Goal: Information Seeking & Learning: Check status

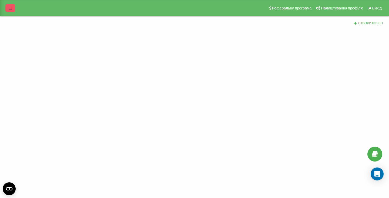
click at [10, 9] on icon at bounding box center [10, 8] width 3 height 4
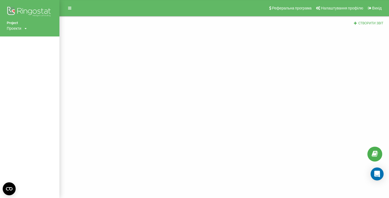
click at [21, 29] on div "Проекти" at bounding box center [14, 28] width 15 height 5
click at [22, 33] on div "[DOMAIN_NAME]" at bounding box center [24, 36] width 35 height 10
click at [22, 30] on div "Проекти brokbridge.UA" at bounding box center [17, 28] width 20 height 5
click at [24, 34] on div "[DOMAIN_NAME]" at bounding box center [24, 36] width 35 height 10
click at [19, 28] on div "Проекти" at bounding box center [14, 28] width 15 height 5
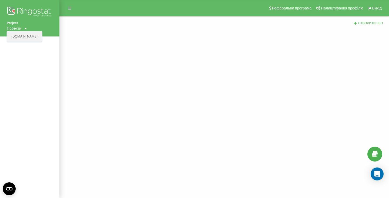
click at [28, 35] on link "[DOMAIN_NAME]" at bounding box center [24, 36] width 26 height 4
click at [17, 28] on div "Проекти" at bounding box center [14, 28] width 15 height 5
click at [22, 33] on div "[DOMAIN_NAME]" at bounding box center [24, 36] width 35 height 10
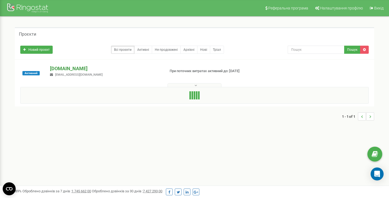
click at [71, 67] on p "[DOMAIN_NAME]" at bounding box center [105, 68] width 111 height 7
click at [74, 69] on p "[DOMAIN_NAME]" at bounding box center [105, 68] width 111 height 7
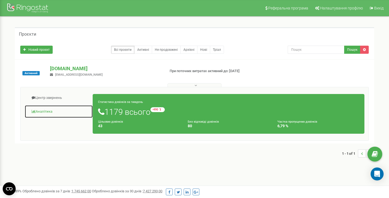
click at [53, 110] on link "Аналiтика" at bounding box center [59, 111] width 68 height 13
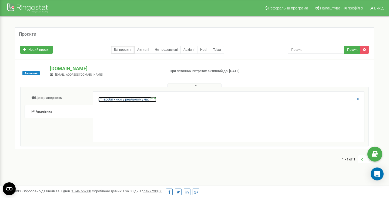
click at [114, 97] on link "Співробітники у реальному часі NEW" at bounding box center [127, 99] width 58 height 5
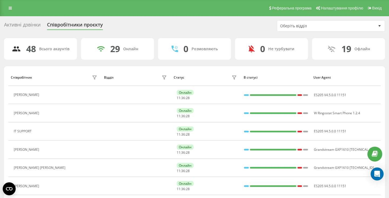
click at [111, 28] on div "Активні дзвінки Співробітники проєкту Оберіть відділ" at bounding box center [194, 25] width 381 height 11
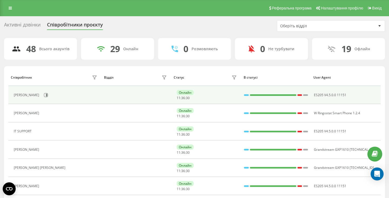
scroll to position [56, 0]
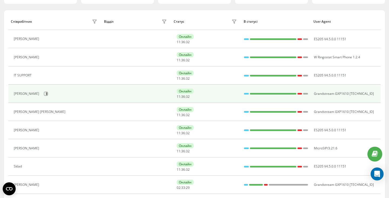
click at [115, 92] on td at bounding box center [137, 94] width 70 height 18
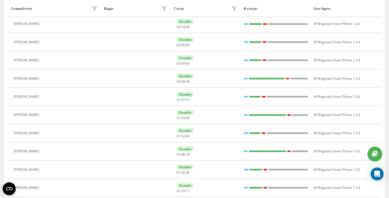
scroll to position [363, 0]
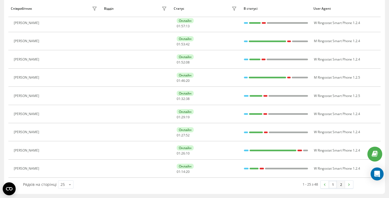
click at [341, 183] on link "2" at bounding box center [341, 185] width 8 height 8
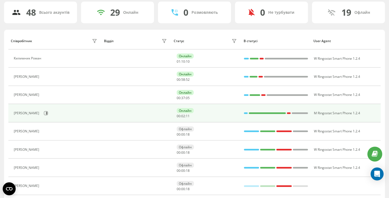
scroll to position [35, 0]
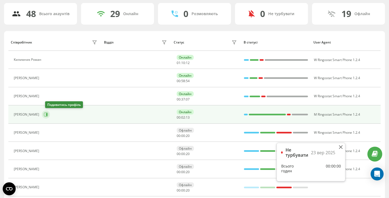
click at [48, 113] on icon at bounding box center [46, 114] width 4 height 4
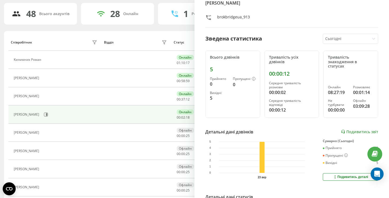
scroll to position [48, 0]
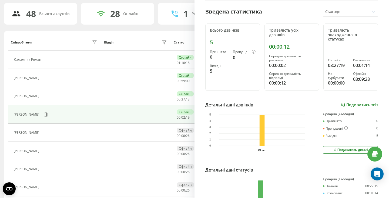
click at [354, 102] on link "Подивитись звіт" at bounding box center [359, 104] width 37 height 5
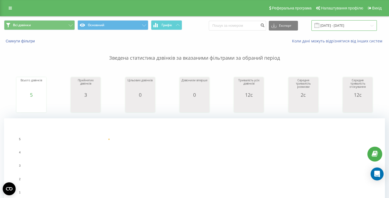
click at [341, 24] on input "23.09.2025 - 23.09.2025" at bounding box center [343, 25] width 65 height 11
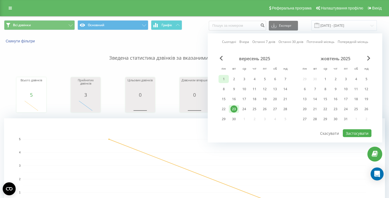
click at [225, 79] on div "1" at bounding box center [223, 79] width 7 height 7
click at [234, 110] on div "23" at bounding box center [233, 109] width 7 height 7
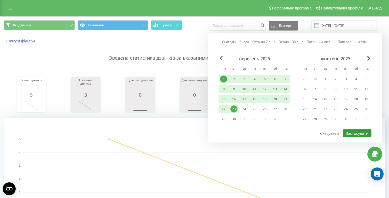
click at [360, 130] on button "Застосувати" at bounding box center [357, 133] width 29 height 8
type input "01.09.2025 - 23.09.2025"
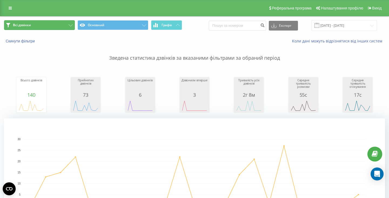
click at [56, 26] on button "Всі дзвінки" at bounding box center [39, 25] width 71 height 10
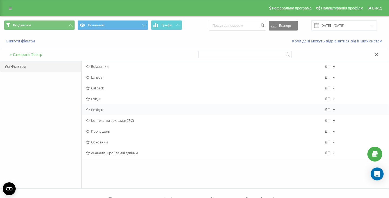
click at [98, 112] on span "Вихідні" at bounding box center [205, 110] width 239 height 4
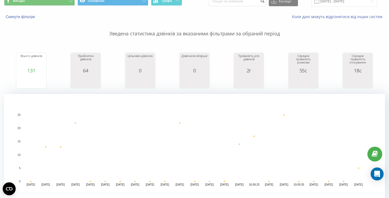
scroll to position [27, 0]
